Goal: Information Seeking & Learning: Learn about a topic

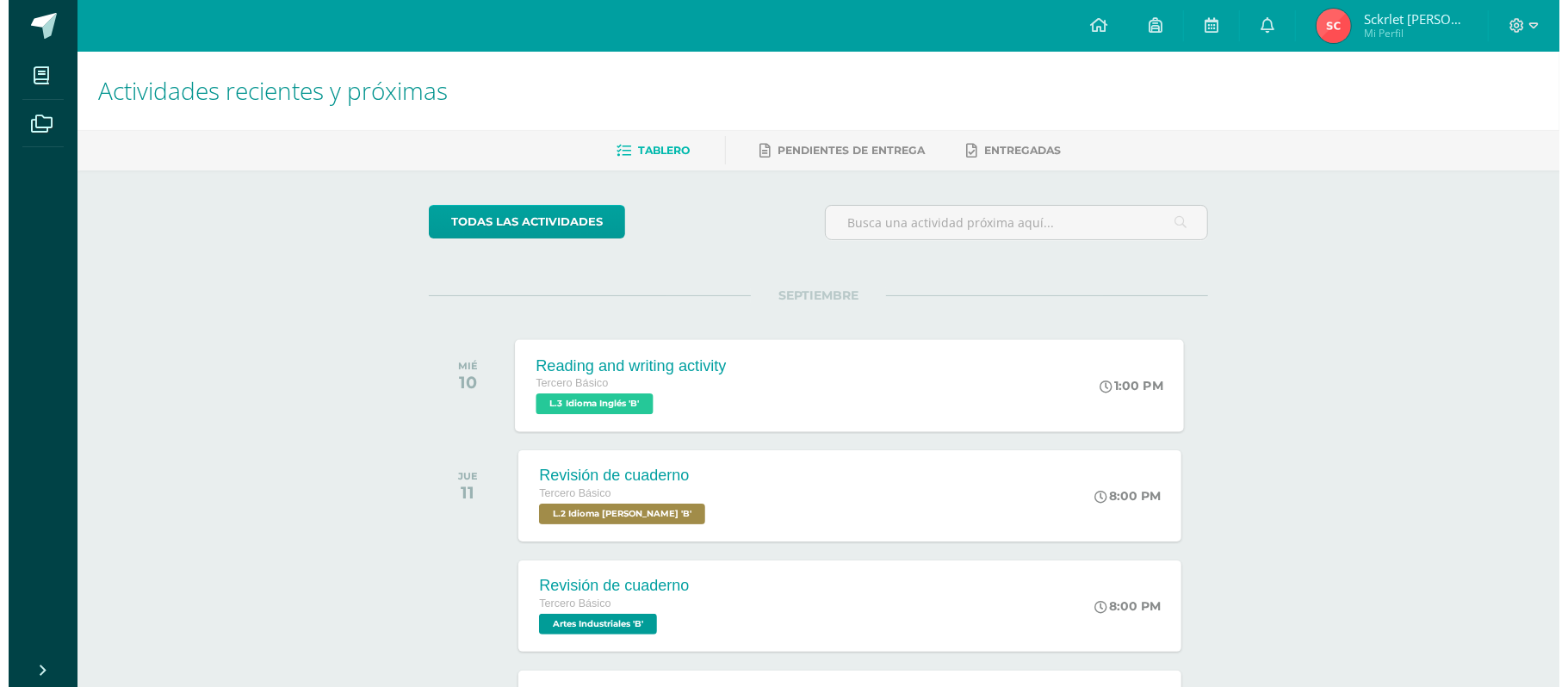
scroll to position [344, 0]
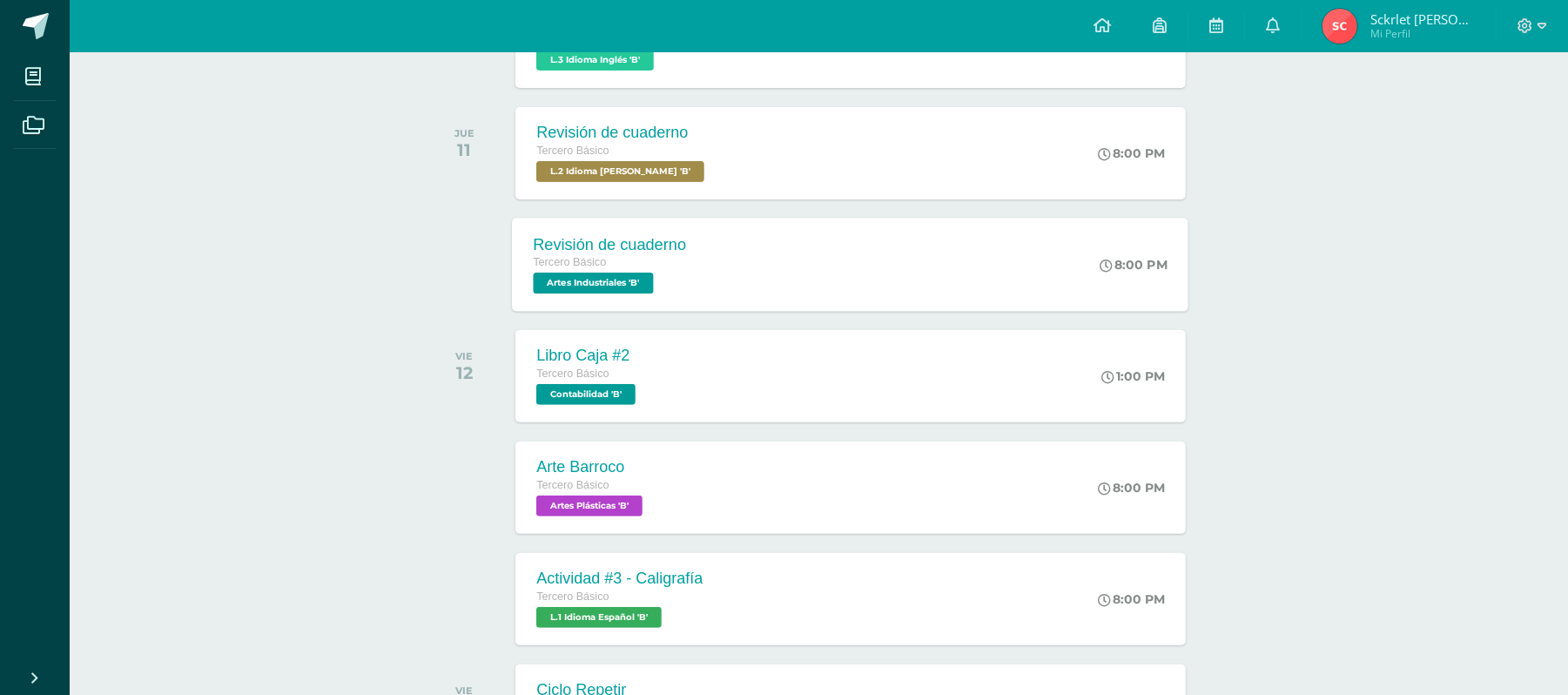
click at [659, 270] on div "Tercero Básico" at bounding box center [610, 263] width 153 height 19
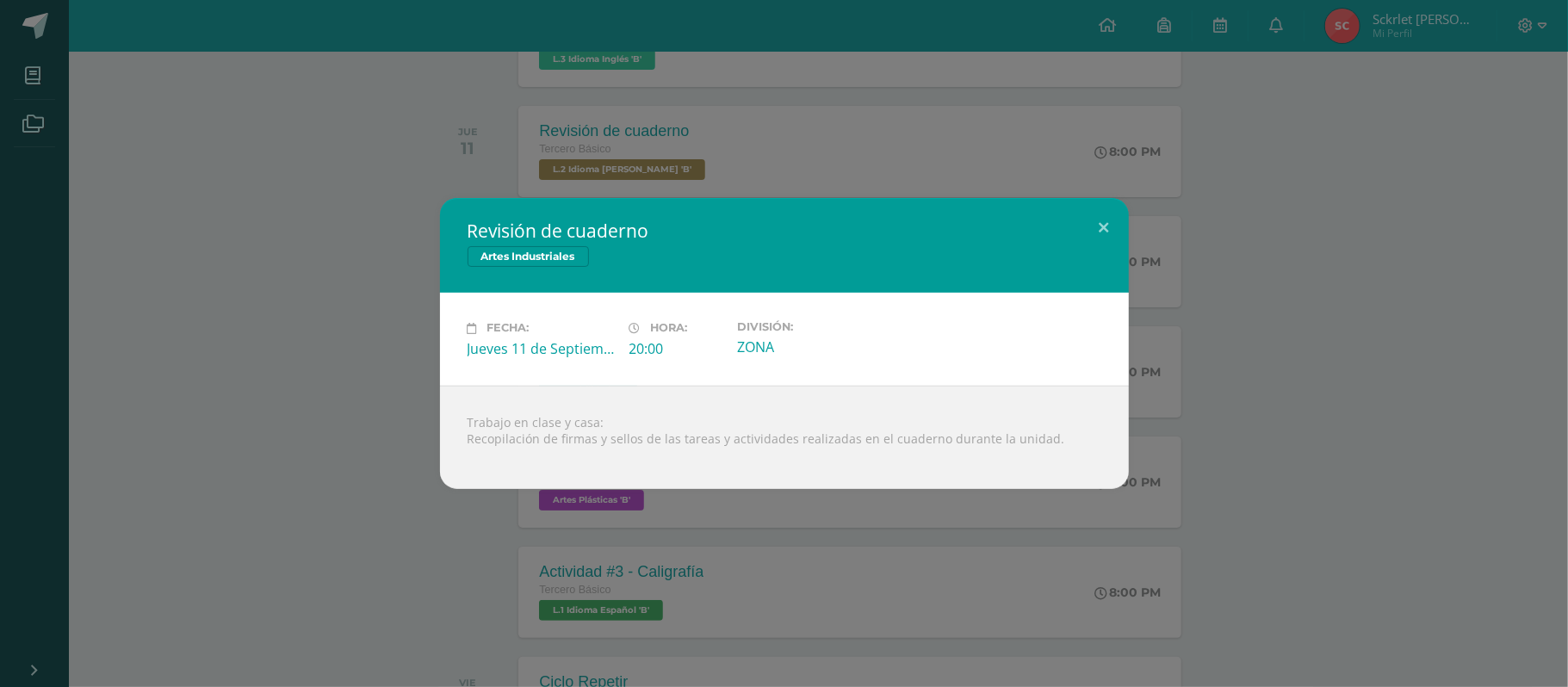
click at [299, 161] on div "Revisión de cuaderno Artes Industriales Fecha: [DATE] Hora: 20:00 División:" at bounding box center [784, 343] width 1568 height 687
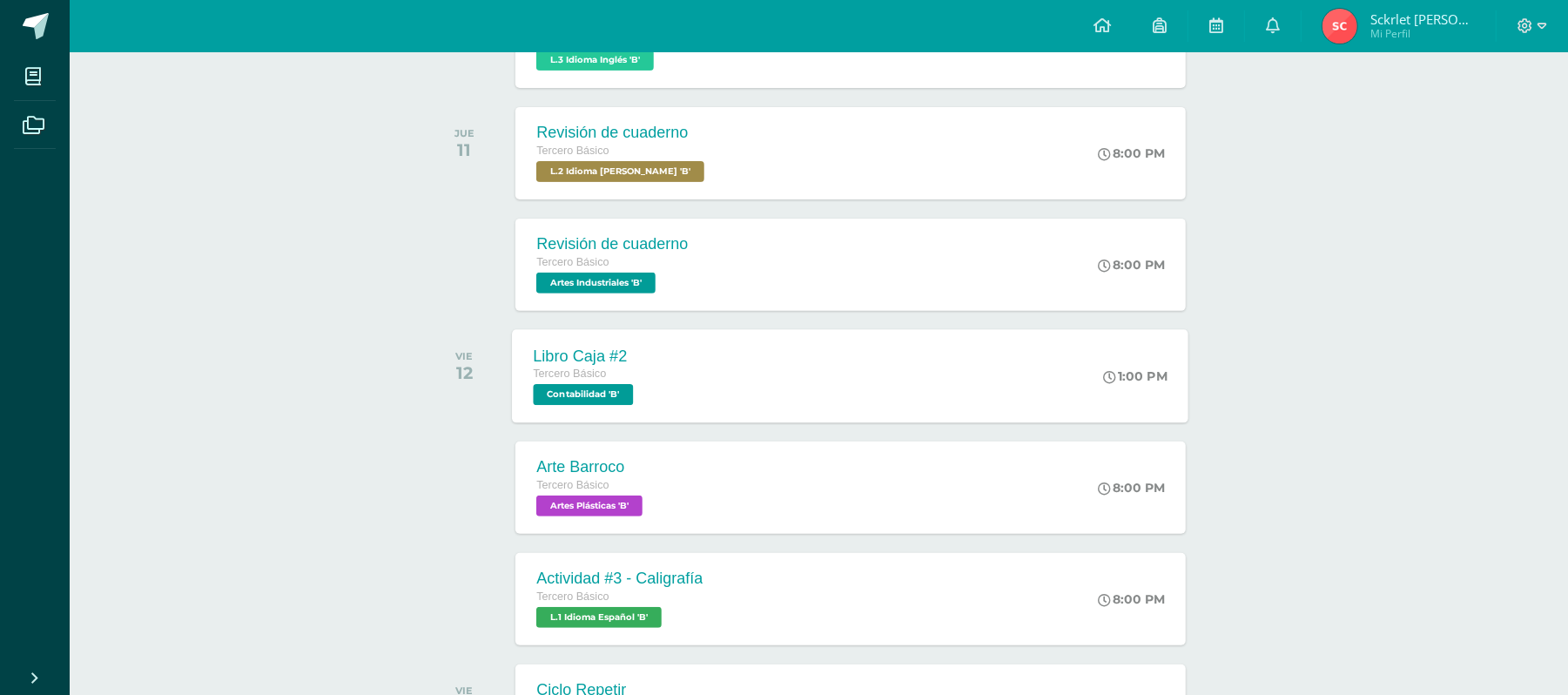
click at [579, 348] on div "Libro Caja #2" at bounding box center [585, 356] width 104 height 18
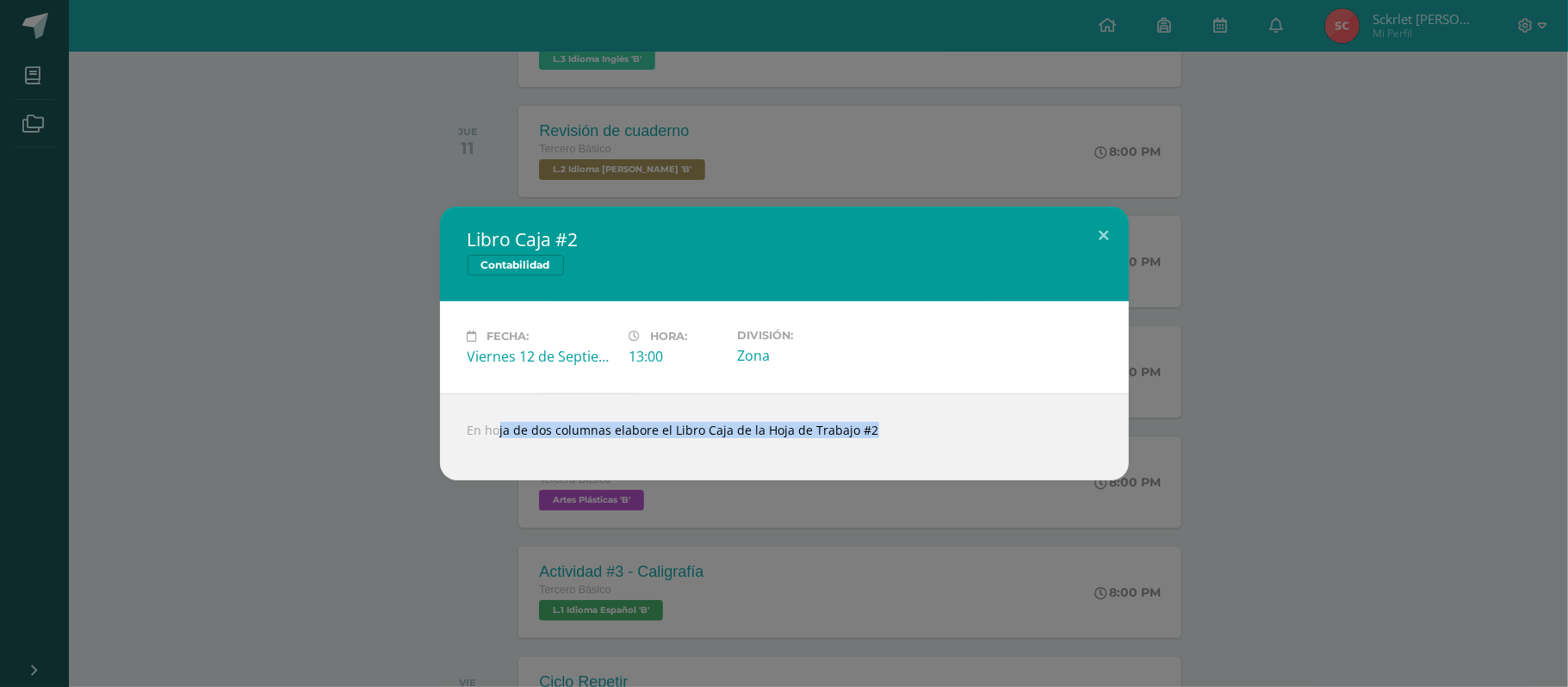
drag, startPoint x: 462, startPoint y: 422, endPoint x: 793, endPoint y: 445, distance: 331.8
click at [793, 445] on div "En hoja de dos columnas elabore el Libro Caja de la Hoja de Trabajo #2" at bounding box center [784, 436] width 689 height 87
click at [685, 606] on div "Libro Caja #2 Contabilidad Fecha: [DATE] Hora: 13:00 División: Zona" at bounding box center [784, 343] width 1568 height 687
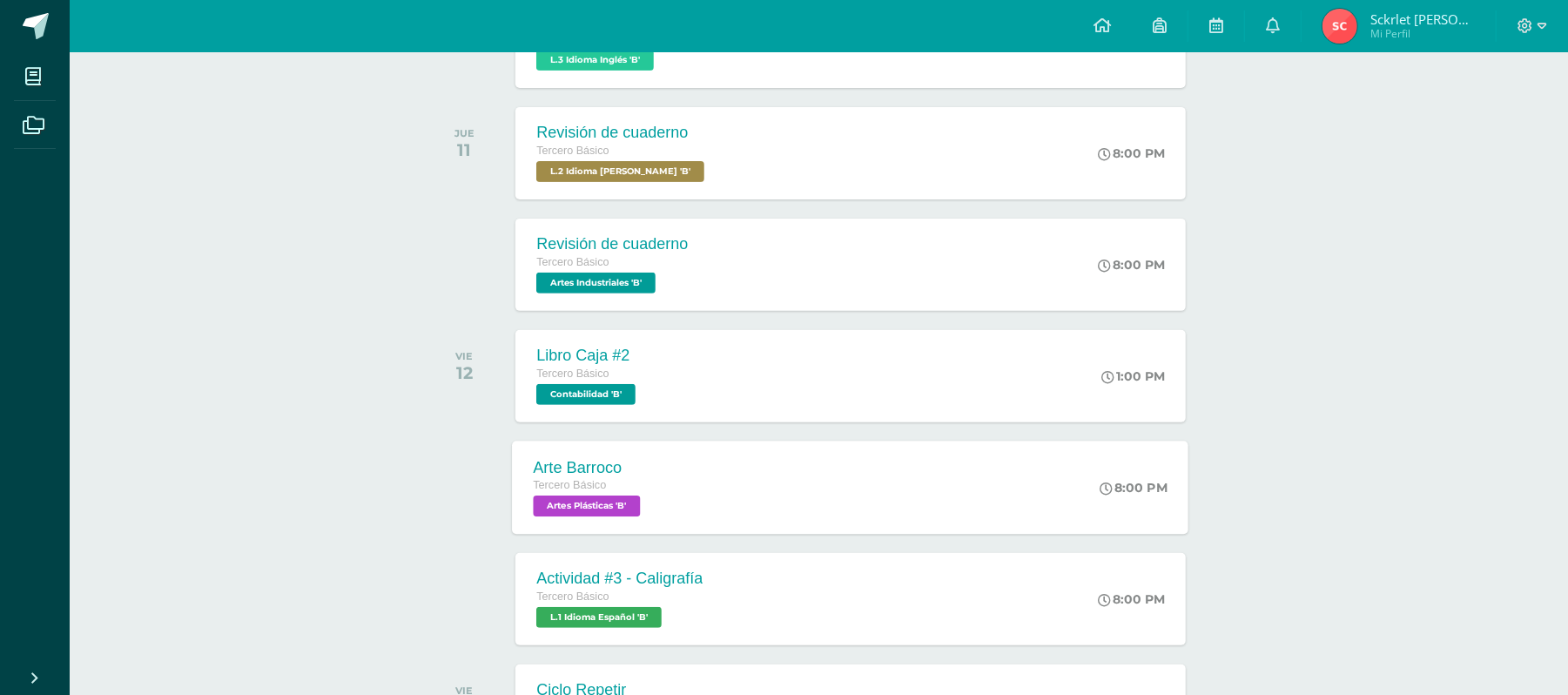
click at [561, 449] on div "Arte Barroco Tercero Básico Artes Plásticas 'B'" at bounding box center [589, 487] width 154 height 93
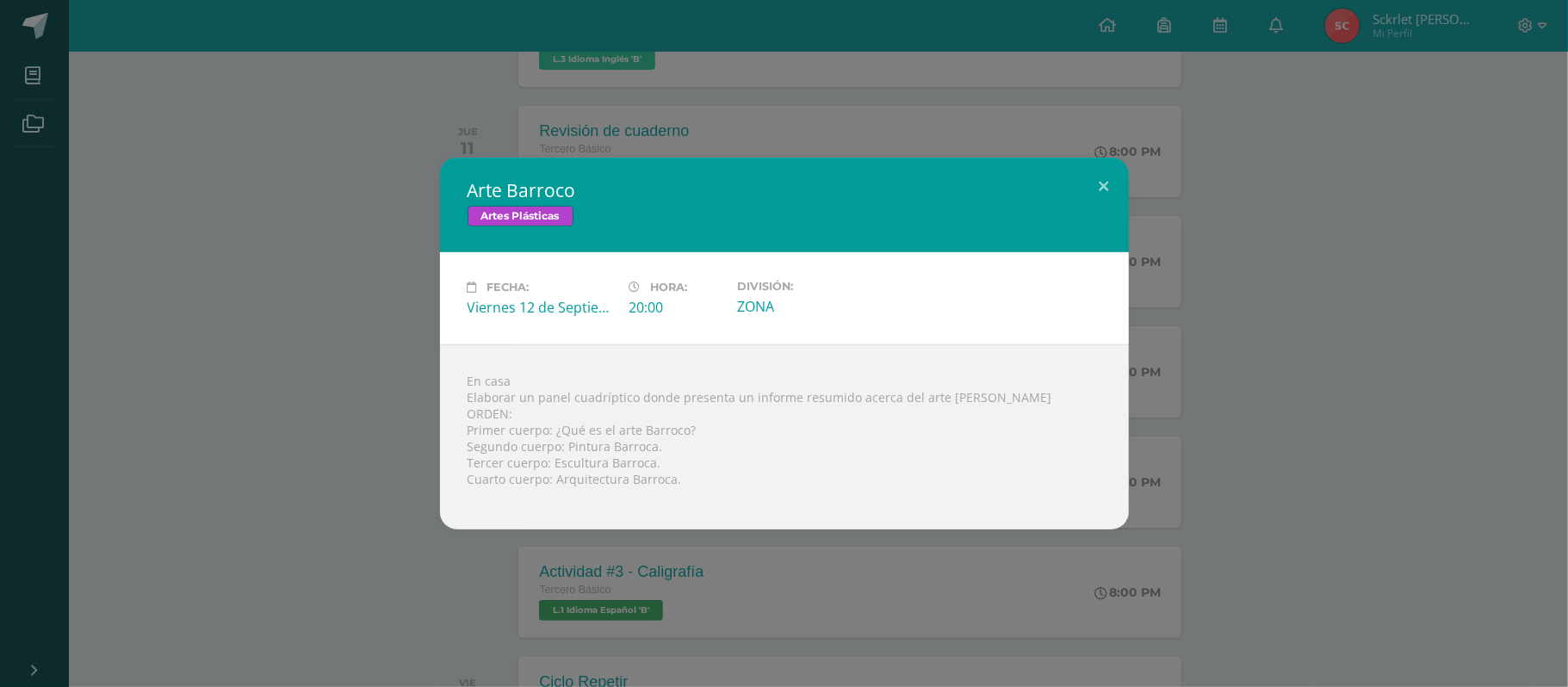
click at [370, 541] on div "Arte Barroco Artes Plásticas Fecha: [DATE] Hora: 20:00 División: ZONA" at bounding box center [784, 343] width 1568 height 687
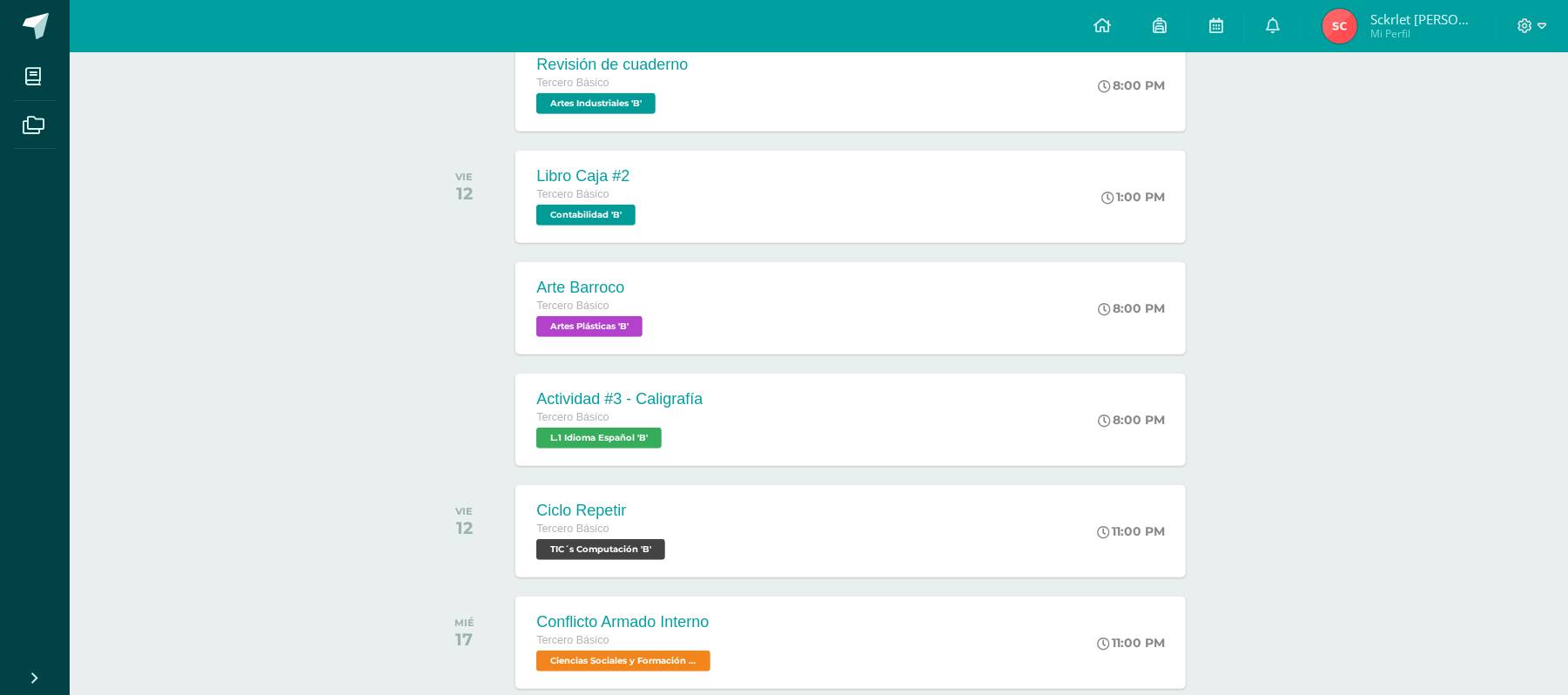
scroll to position [581, 0]
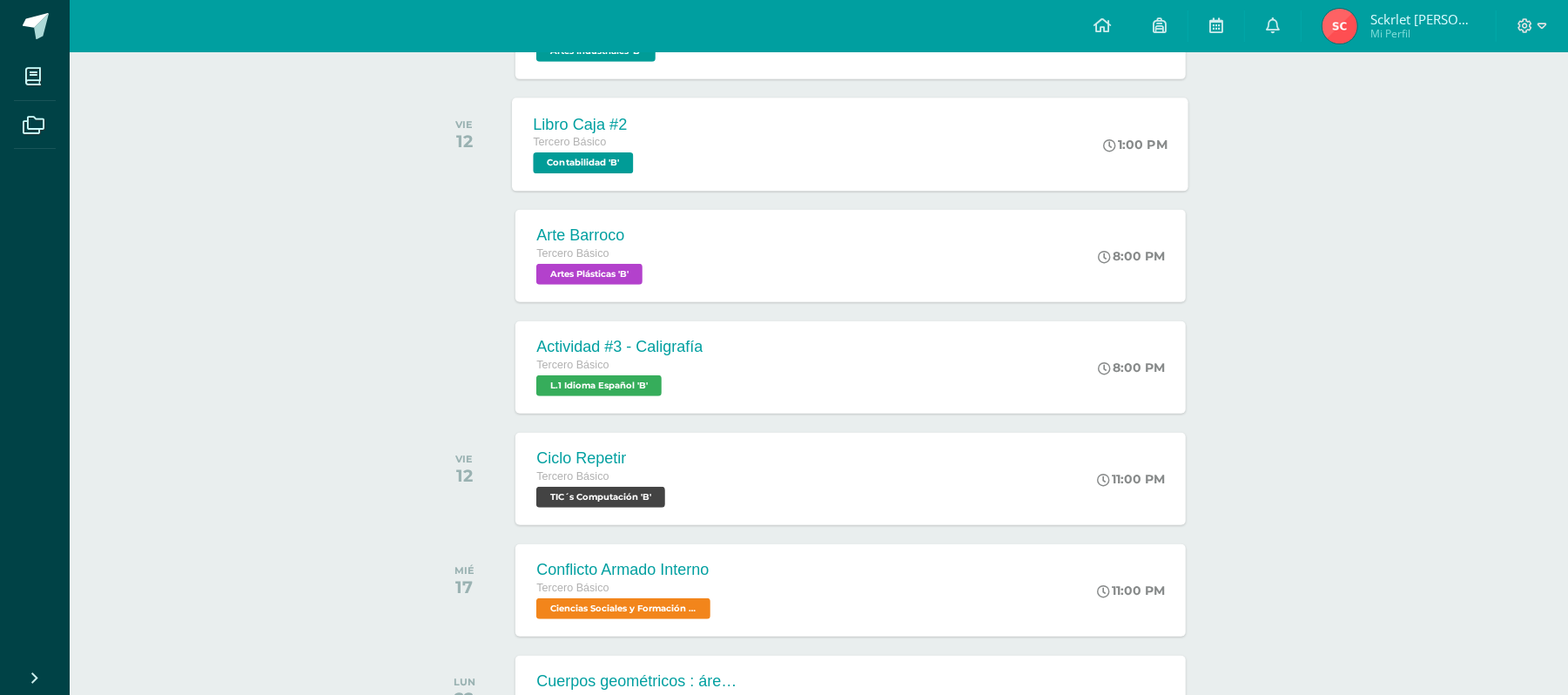
click at [673, 171] on div "Libro Caja #2 Tercero Básico Contabilidad 'B' 1:00 PM Libro Caja #2 Contabilida…" at bounding box center [850, 144] width 676 height 93
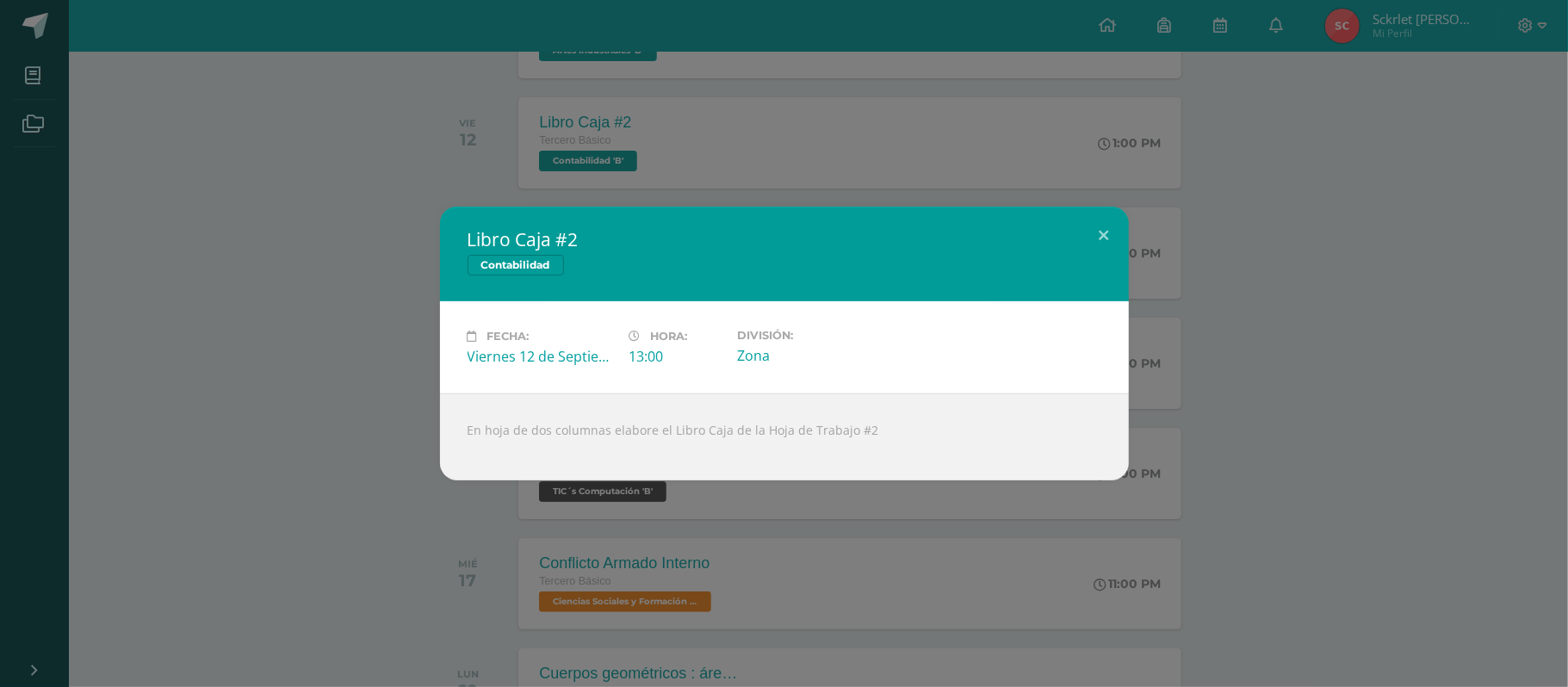
click at [193, 425] on div "Libro Caja #2 Contabilidad Fecha: [DATE] Hora: 13:00 División: Zona" at bounding box center [784, 343] width 1554 height 274
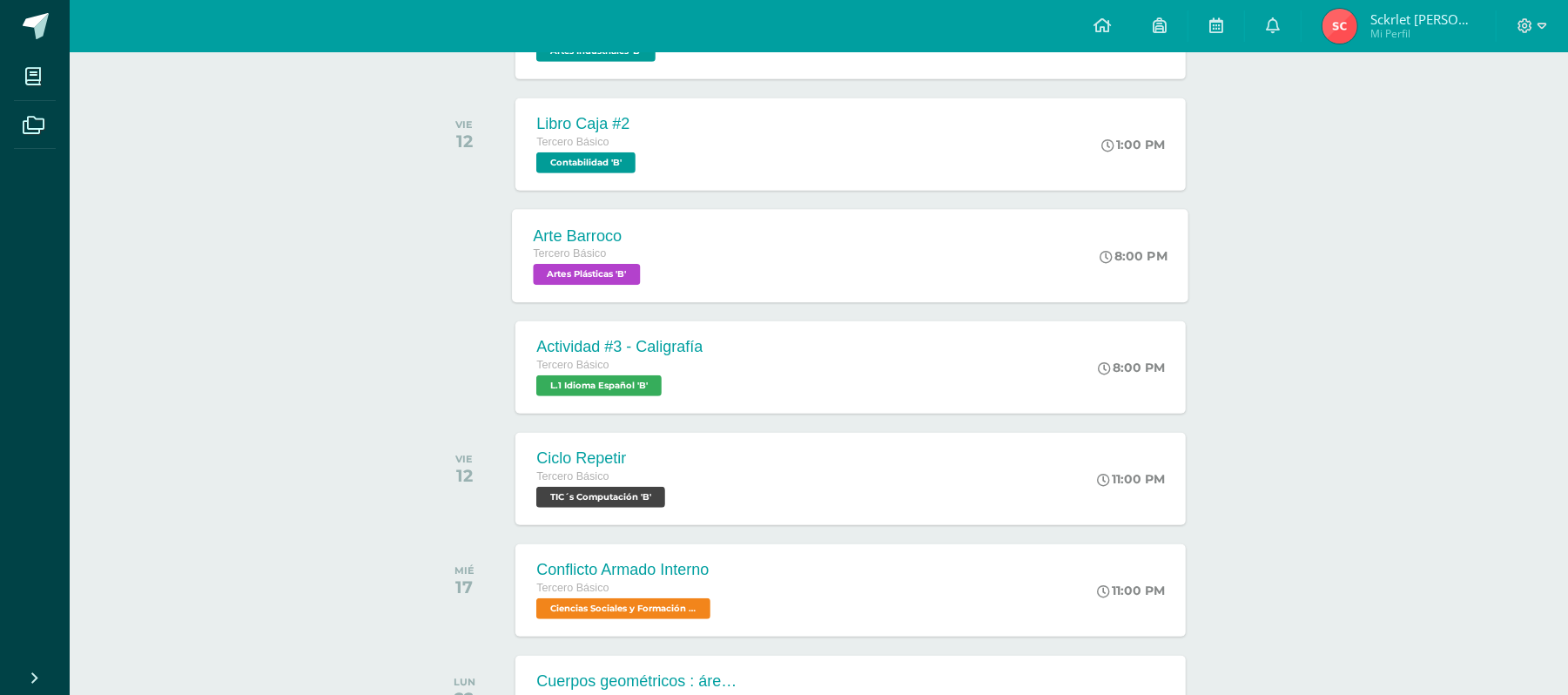
click at [745, 287] on div "Arte Barroco Tercero Básico Artes Plásticas 'B' 8:00 PM Arte Barroco Artes Plás…" at bounding box center [850, 255] width 676 height 93
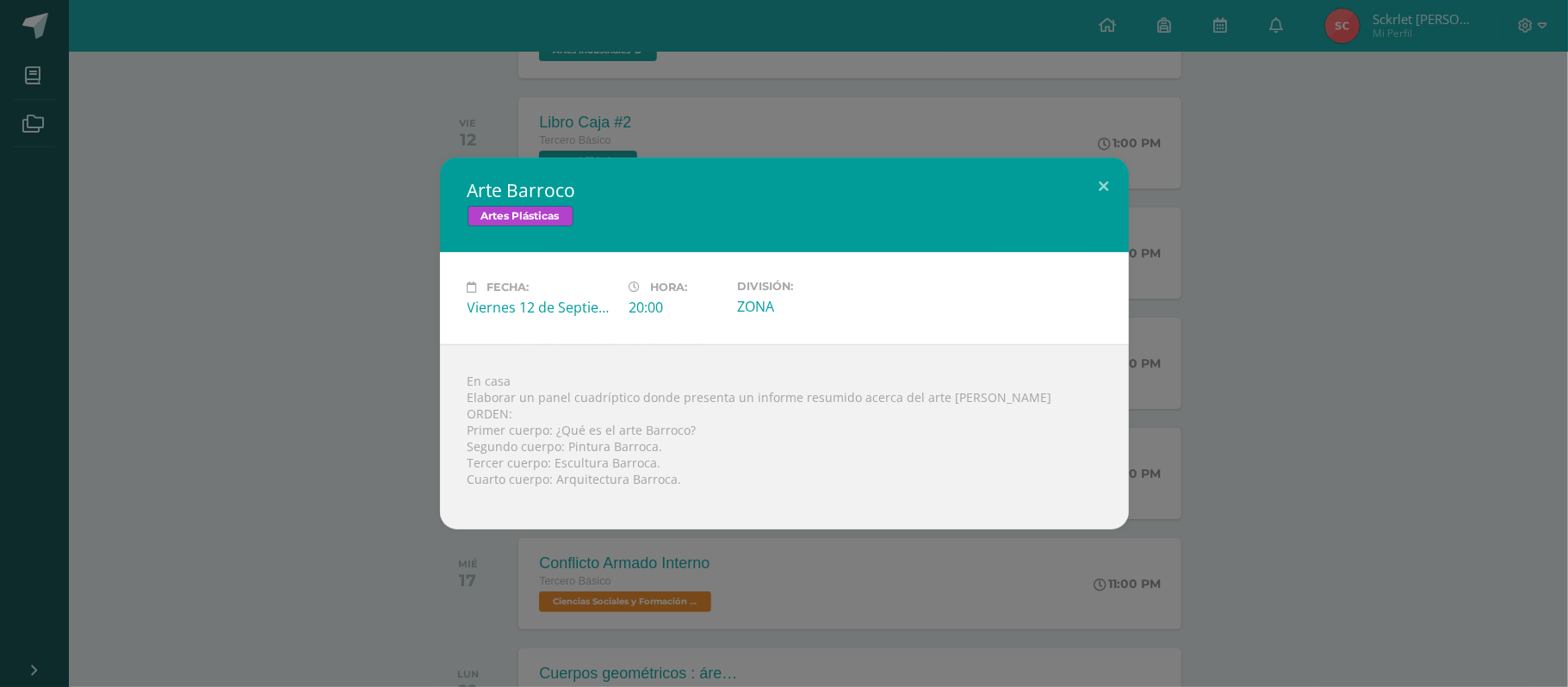
click at [83, 485] on div "Arte Barroco Artes Plásticas Fecha: [DATE] Hora: 20:00 División: ZONA" at bounding box center [784, 344] width 1554 height 372
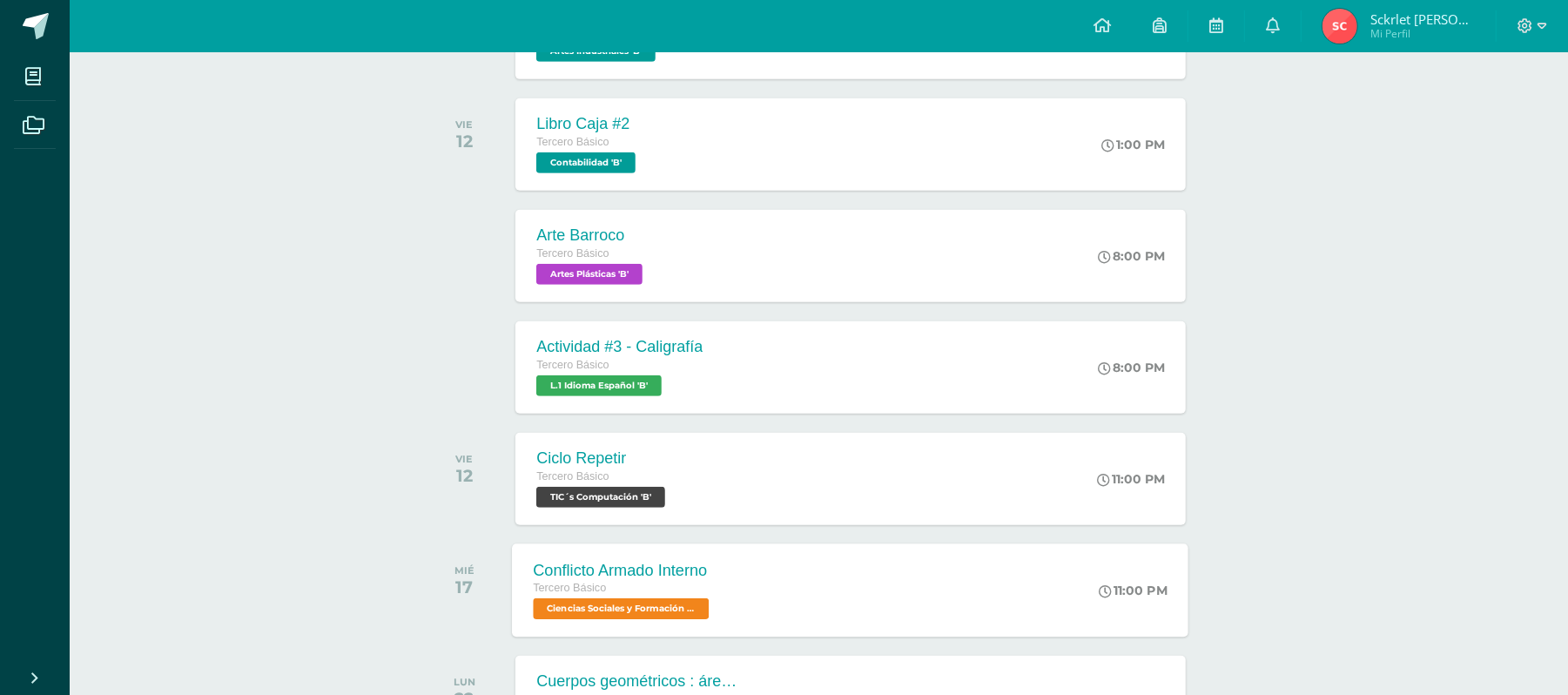
click at [639, 618] on span "Ciencias Sociales y Formación Ciudadana 'B'" at bounding box center [621, 608] width 176 height 21
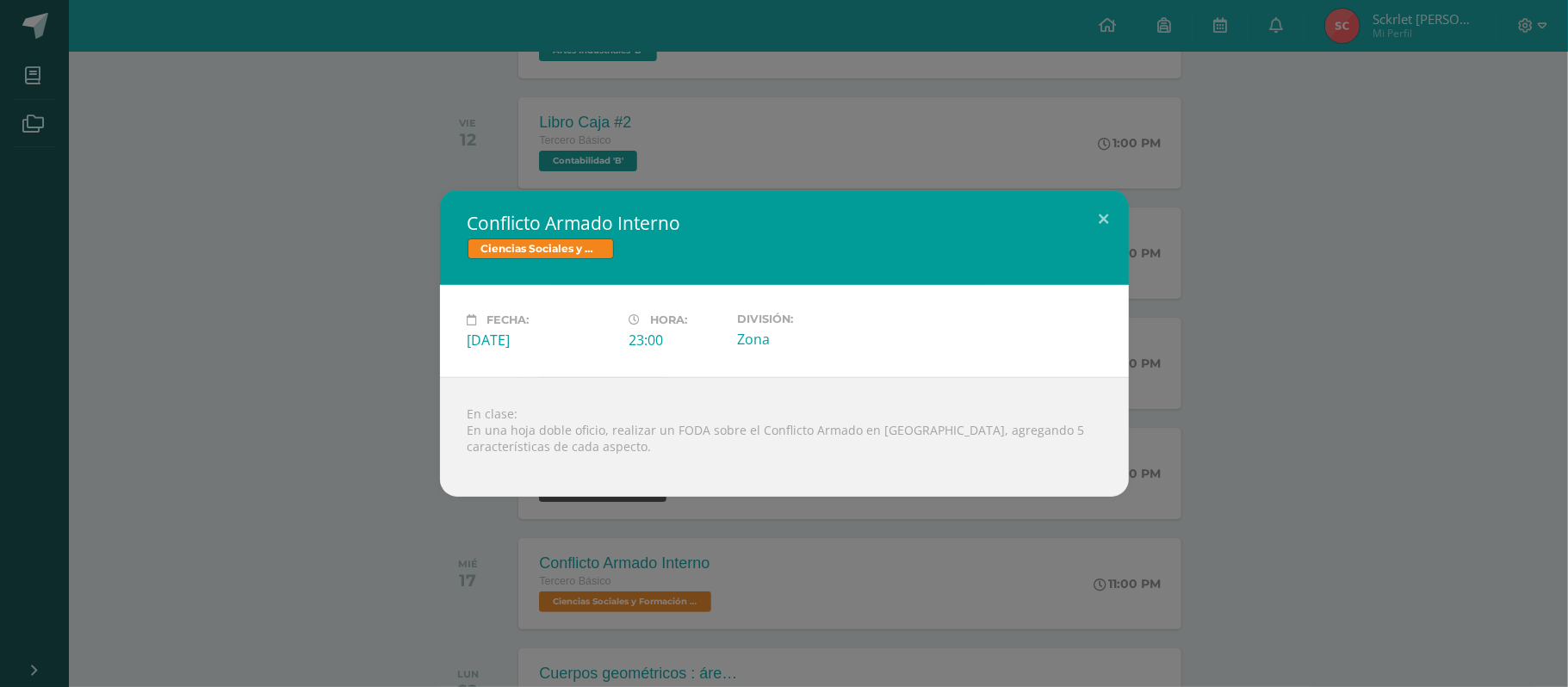
click at [388, 390] on div "Conflicto Armado Interno Ciencias Sociales y Formación Ciudadana Fecha: [DATE] …" at bounding box center [784, 344] width 1554 height 307
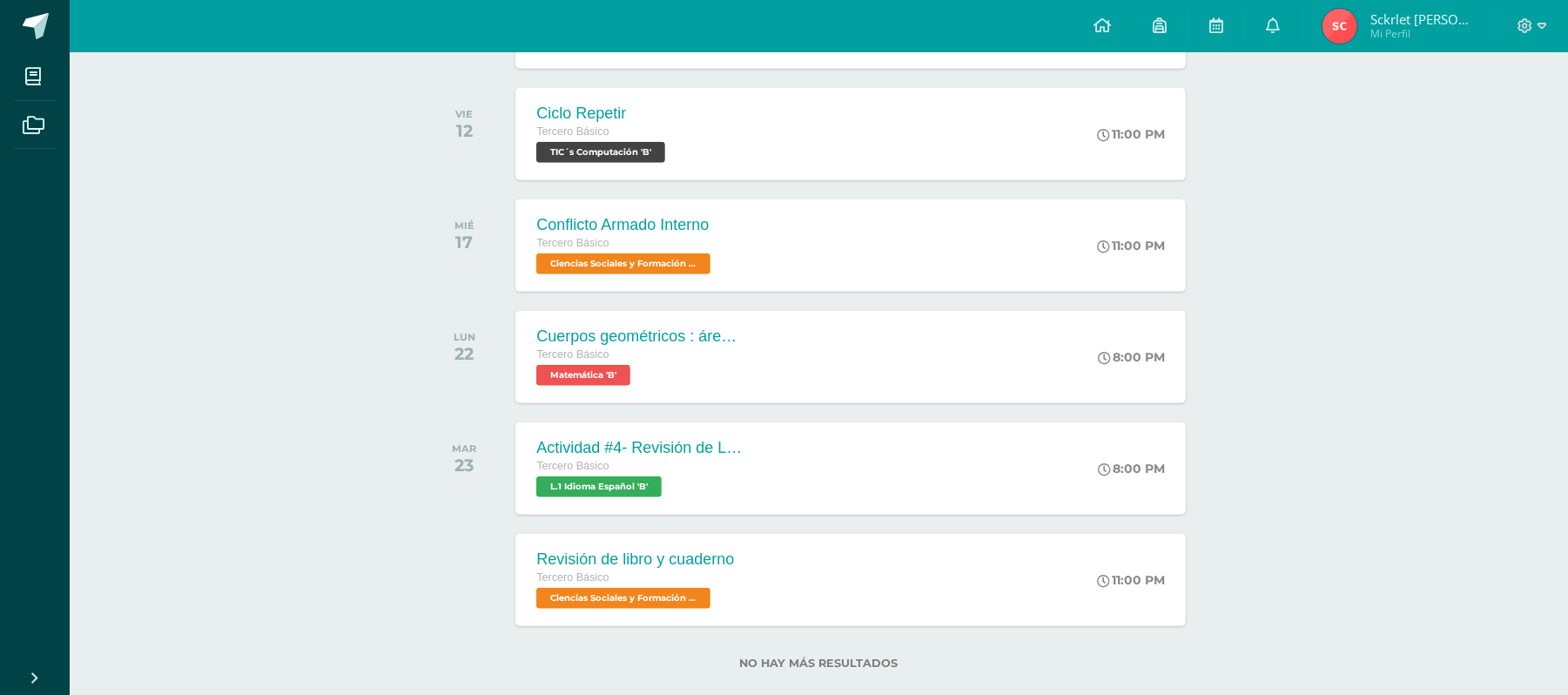
scroll to position [954, 0]
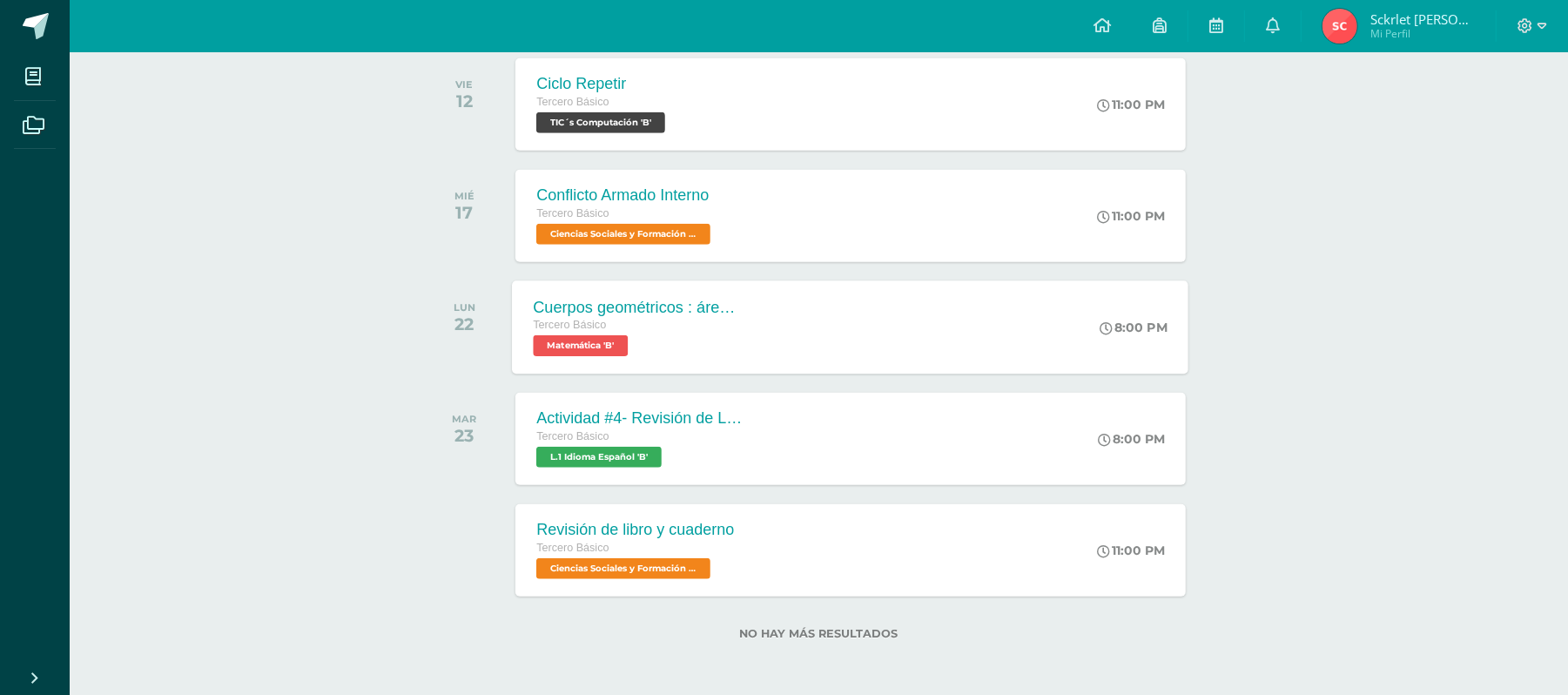
click at [742, 349] on div "Tercero Básico Matemática 'B'" at bounding box center [638, 336] width 210 height 40
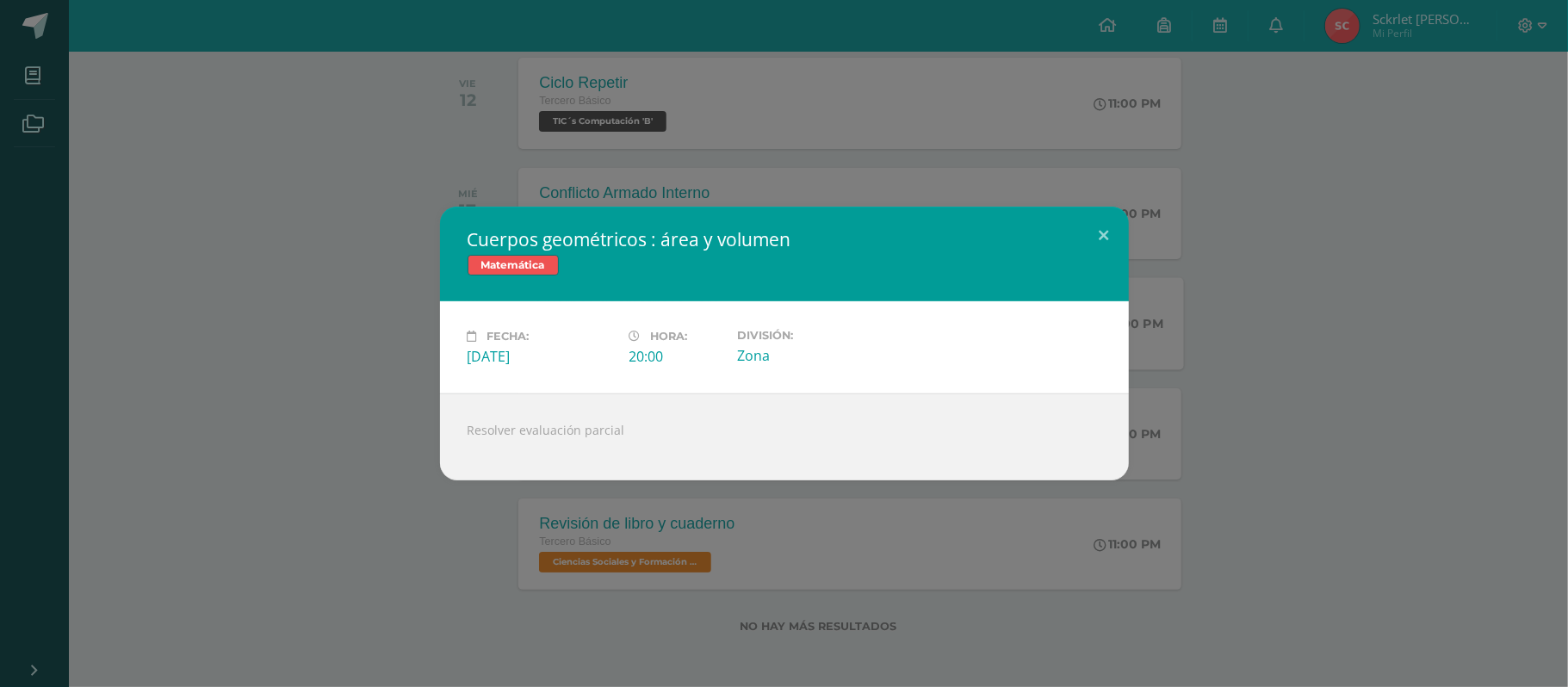
click at [388, 357] on div "Cuerpos geométricos : área y volumen Matemática Fecha: [DATE] Hora: 20:00 Divis…" at bounding box center [784, 343] width 1554 height 274
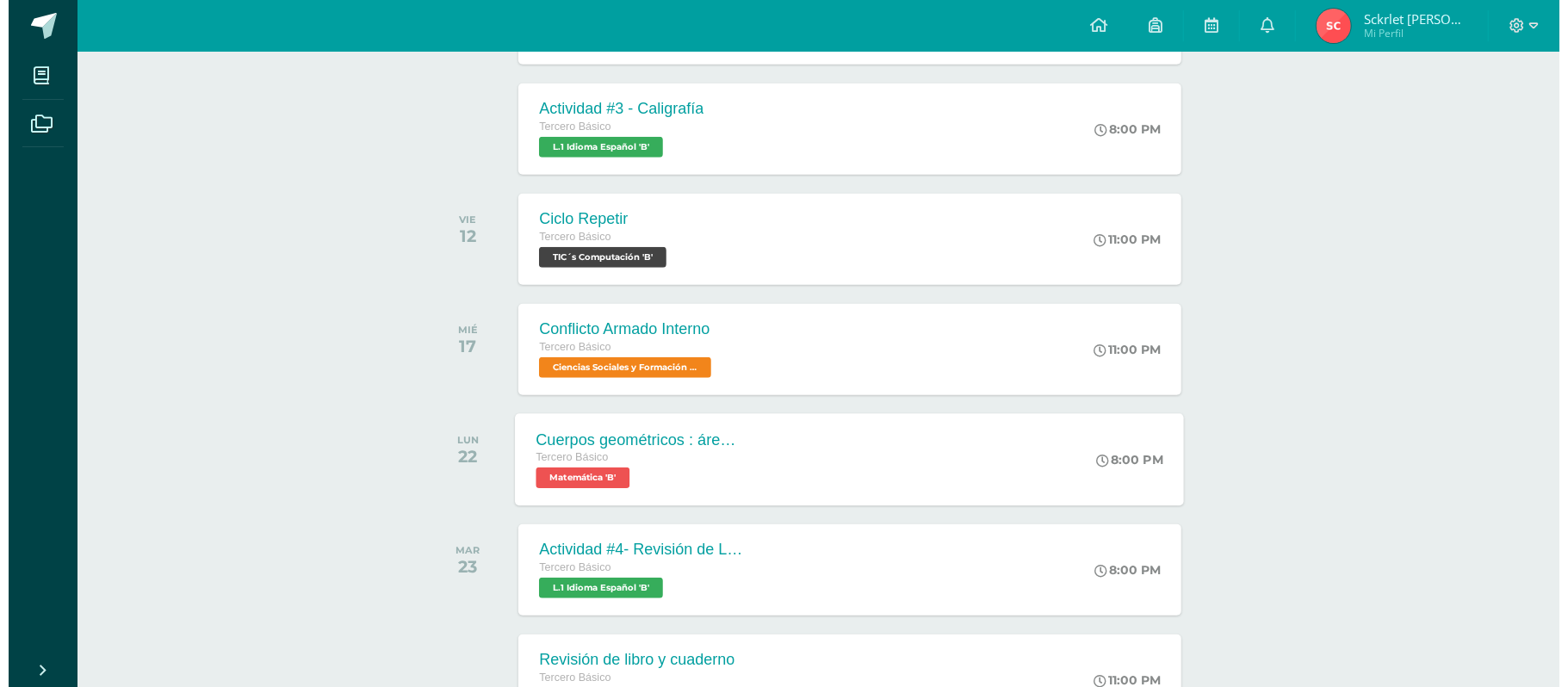
scroll to position [599, 0]
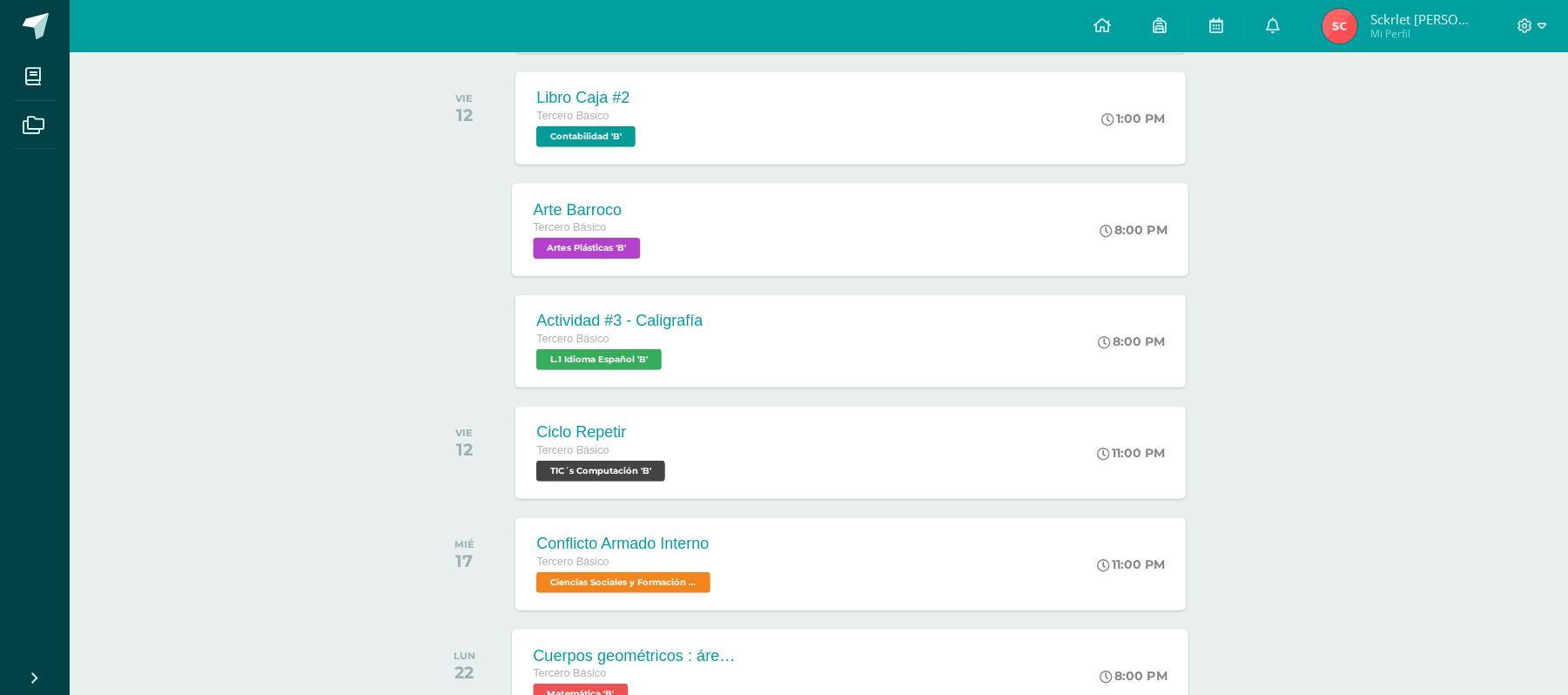
click at [718, 195] on div "Arte Barroco Tercero Básico Artes Plásticas 'B' 8:00 PM Arte Barroco Artes Plás…" at bounding box center [850, 229] width 676 height 93
